Goal: Information Seeking & Learning: Learn about a topic

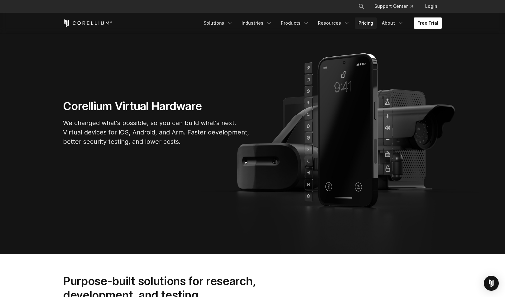
click at [365, 22] on link "Pricing" at bounding box center [366, 22] width 22 height 11
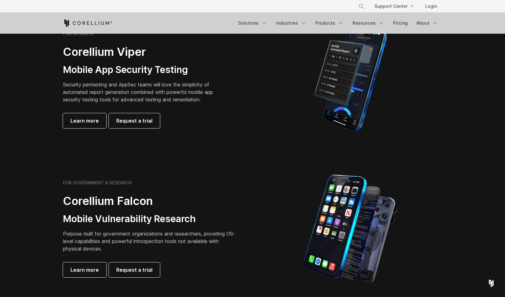
scroll to position [157, 0]
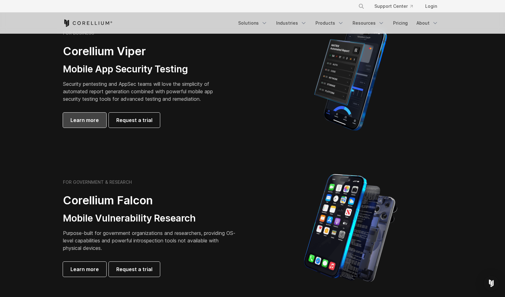
click at [88, 121] on span "Learn more" at bounding box center [84, 119] width 28 height 7
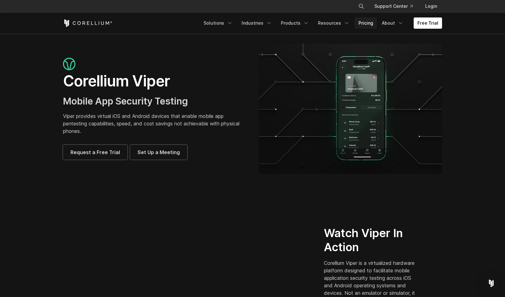
click at [370, 27] on link "Pricing" at bounding box center [366, 22] width 22 height 11
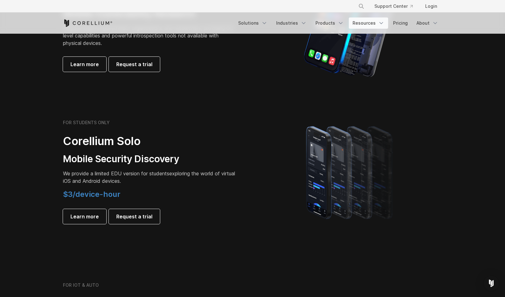
scroll to position [363, 0]
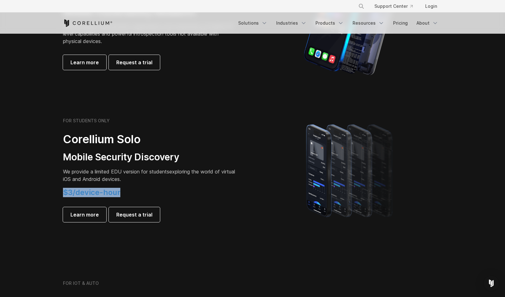
drag, startPoint x: 59, startPoint y: 190, endPoint x: 146, endPoint y: 198, distance: 87.7
click at [146, 198] on div "FOR STUDENTS ONLY Corellium Solo Mobile Security Discovery We provide a limited…" at bounding box center [155, 170] width 196 height 104
click at [147, 198] on div "$3/device-hour Learn more Request a trial" at bounding box center [150, 205] width 175 height 34
drag, startPoint x: 147, startPoint y: 198, endPoint x: 65, endPoint y: 174, distance: 85.1
click at [65, 174] on div "FOR STUDENTS ONLY Corellium Solo Mobile Security Discovery We provide a limited…" at bounding box center [150, 170] width 175 height 104
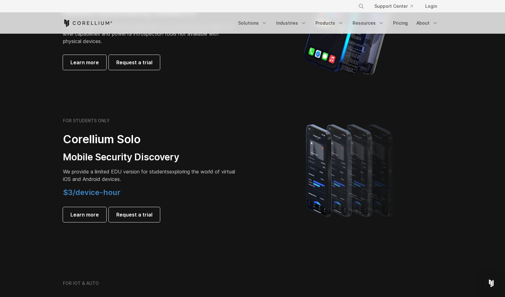
click at [65, 174] on span "We provide a limited EDU version for students" at bounding box center [116, 171] width 106 height 6
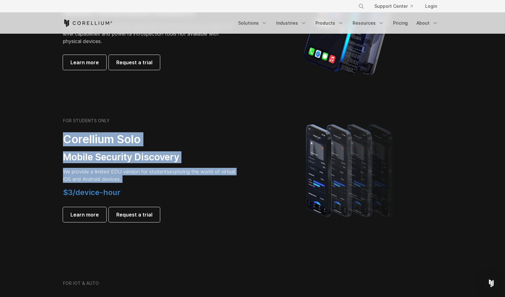
drag, startPoint x: 64, startPoint y: 137, endPoint x: 139, endPoint y: 186, distance: 89.2
click at [139, 186] on div "FOR STUDENTS ONLY Corellium Solo Mobile Security Discovery We provide a limited…" at bounding box center [150, 170] width 175 height 104
drag, startPoint x: 138, startPoint y: 186, endPoint x: 60, endPoint y: 142, distance: 90.3
click at [60, 143] on div "FOR STUDENTS ONLY Corellium Solo Mobile Security Discovery We provide a limited…" at bounding box center [155, 170] width 196 height 104
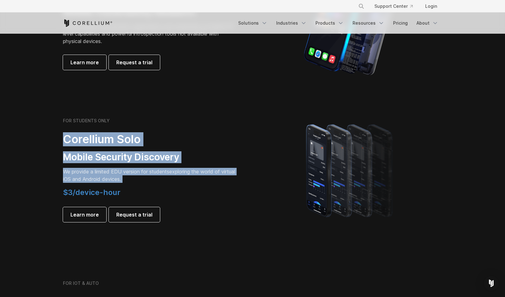
click at [60, 142] on div "FOR STUDENTS ONLY Corellium Solo Mobile Security Discovery We provide a limited…" at bounding box center [155, 170] width 196 height 104
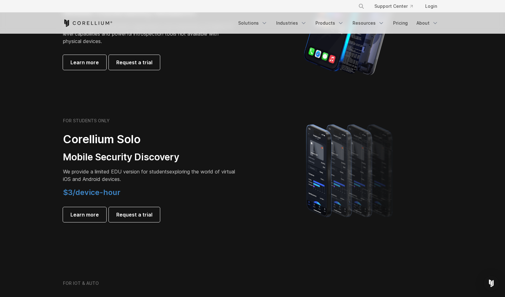
scroll to position [370, 0]
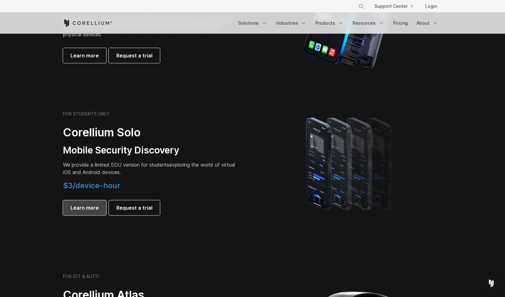
click at [88, 209] on span "Learn more" at bounding box center [84, 207] width 28 height 7
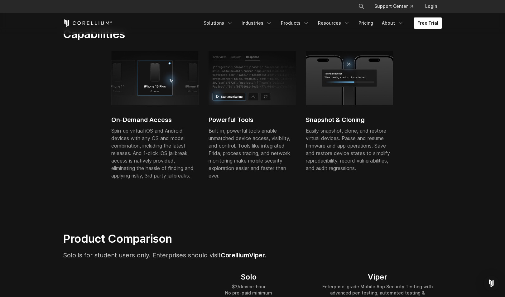
scroll to position [225, 0]
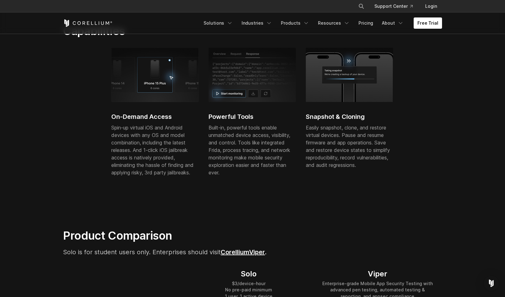
click at [115, 125] on p "Spin-up virtual iOS and Android devices with any OS and model combination, incl…" at bounding box center [154, 150] width 87 height 52
drag, startPoint x: 113, startPoint y: 130, endPoint x: 183, endPoint y: 183, distance: 88.1
click at [183, 182] on div "On-Demand Access Spin-up virtual iOS and Android devices with any OS and model …" at bounding box center [257, 118] width 388 height 141
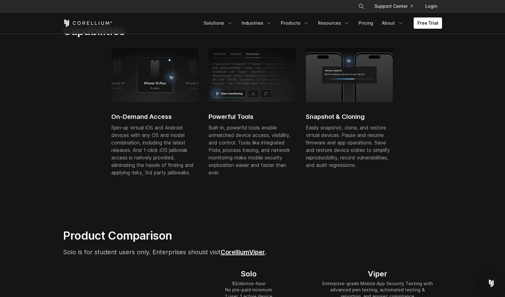
drag, startPoint x: 192, startPoint y: 173, endPoint x: 118, endPoint y: 117, distance: 92.8
click at [118, 118] on div "On-Demand Access Spin-up virtual iOS and Android devices with any OS and model …" at bounding box center [154, 118] width 87 height 141
drag, startPoint x: 111, startPoint y: 112, endPoint x: 178, endPoint y: 173, distance: 90.7
click at [178, 173] on div "On-Demand Access Spin-up virtual iOS and Android devices with any OS and model …" at bounding box center [154, 118] width 87 height 141
click at [178, 173] on p "Spin-up virtual iOS and Android devices with any OS and model combination, incl…" at bounding box center [154, 150] width 87 height 52
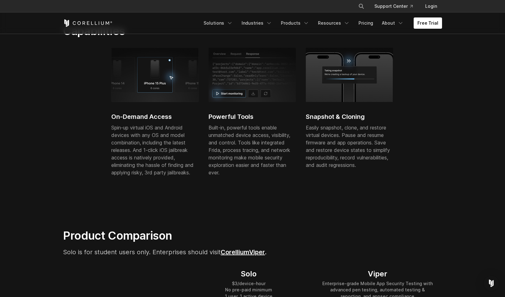
click at [178, 173] on p "Spin-up virtual iOS and Android devices with any OS and model combination, incl…" at bounding box center [154, 150] width 87 height 52
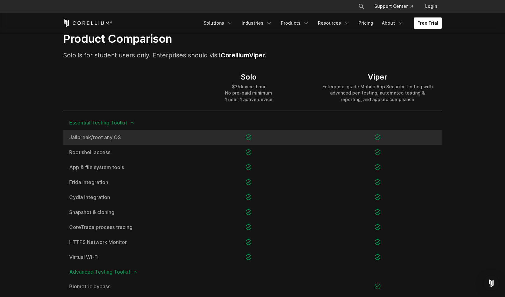
scroll to position [417, 0]
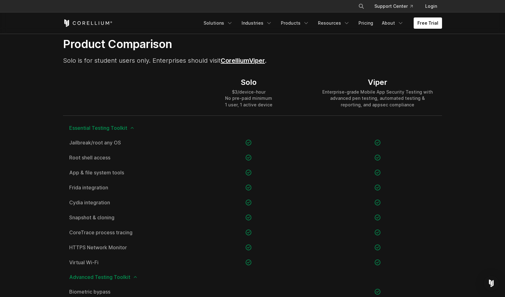
click at [118, 80] on div at bounding box center [123, 92] width 121 height 45
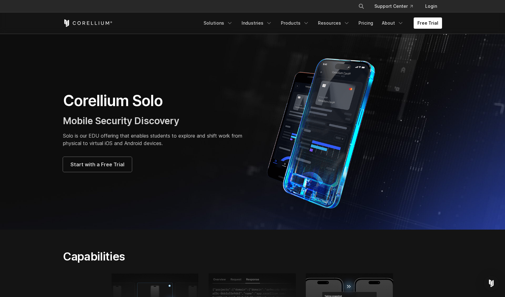
scroll to position [0, 0]
